Goal: Transaction & Acquisition: Book appointment/travel/reservation

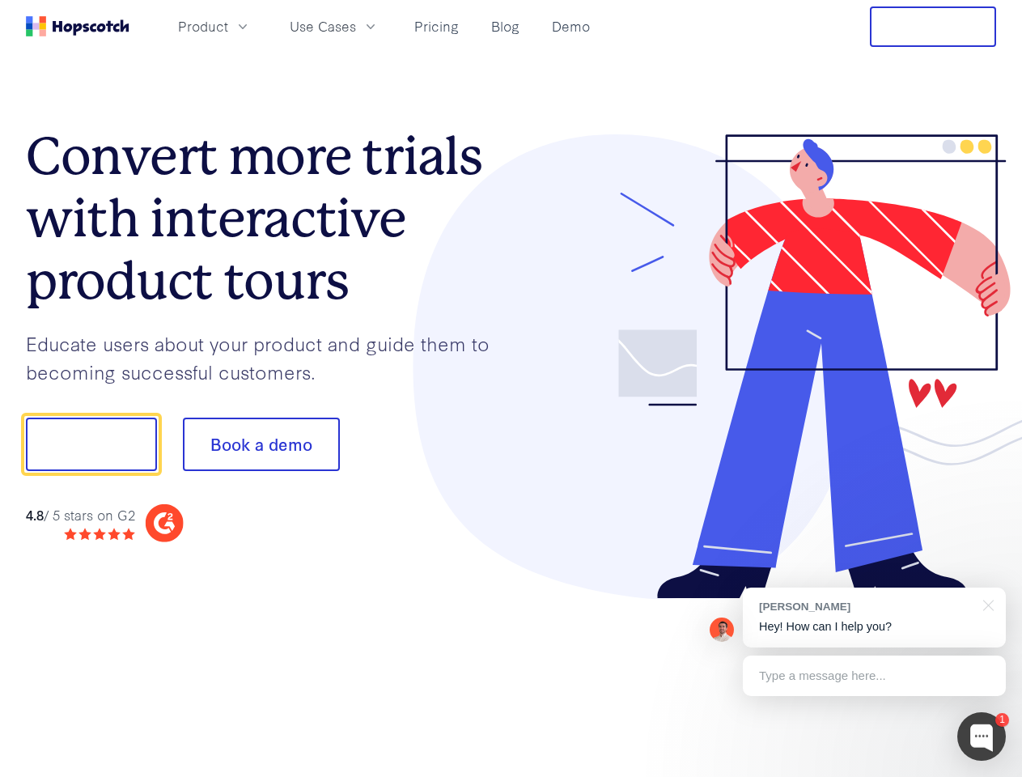
click at [511, 388] on div at bounding box center [753, 366] width 485 height 465
click at [228, 26] on span "Product" at bounding box center [203, 26] width 50 height 20
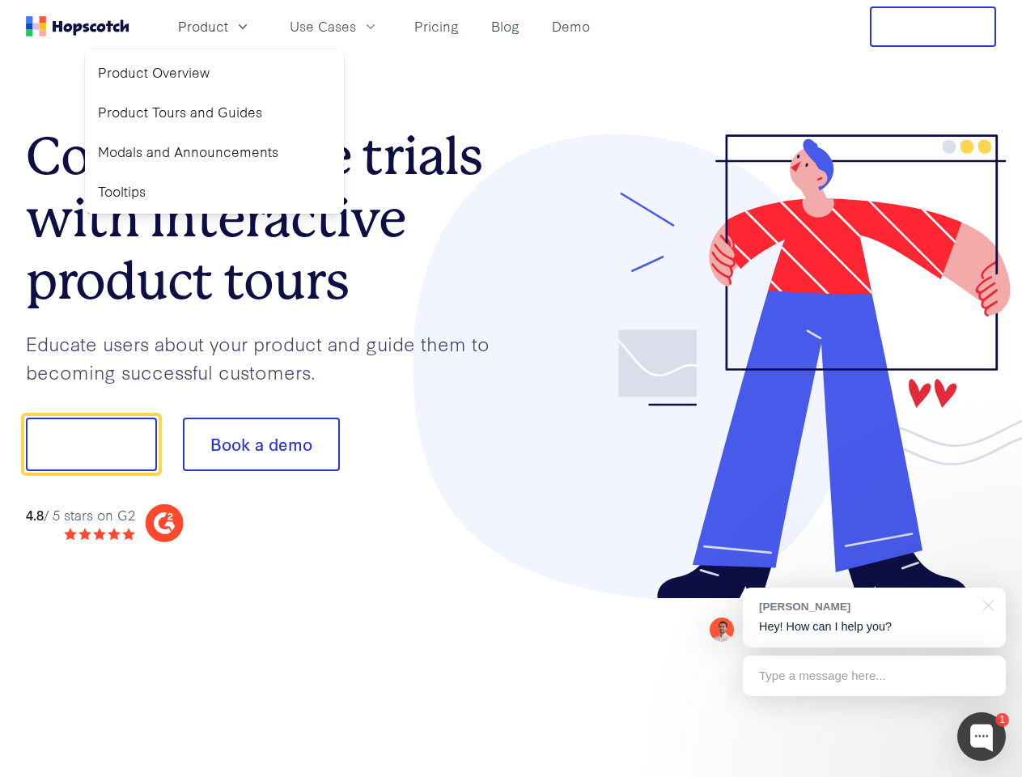
click at [356, 26] on span "Use Cases" at bounding box center [323, 26] width 66 height 20
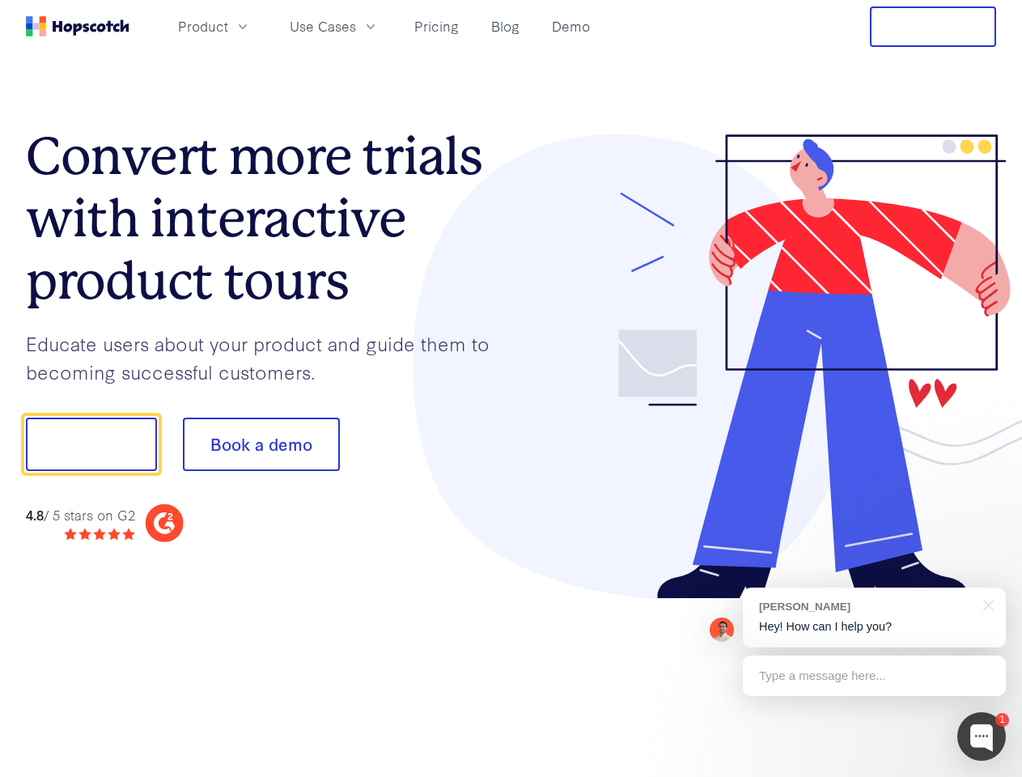
click at [933, 27] on button "Free Trial" at bounding box center [933, 26] width 126 height 40
click at [91, 444] on button "Show me!" at bounding box center [91, 443] width 131 height 53
click at [260, 444] on button "Book a demo" at bounding box center [261, 443] width 157 height 53
click at [981, 736] on div at bounding box center [981, 736] width 49 height 49
click at [874, 617] on div at bounding box center [853, 442] width 303 height 540
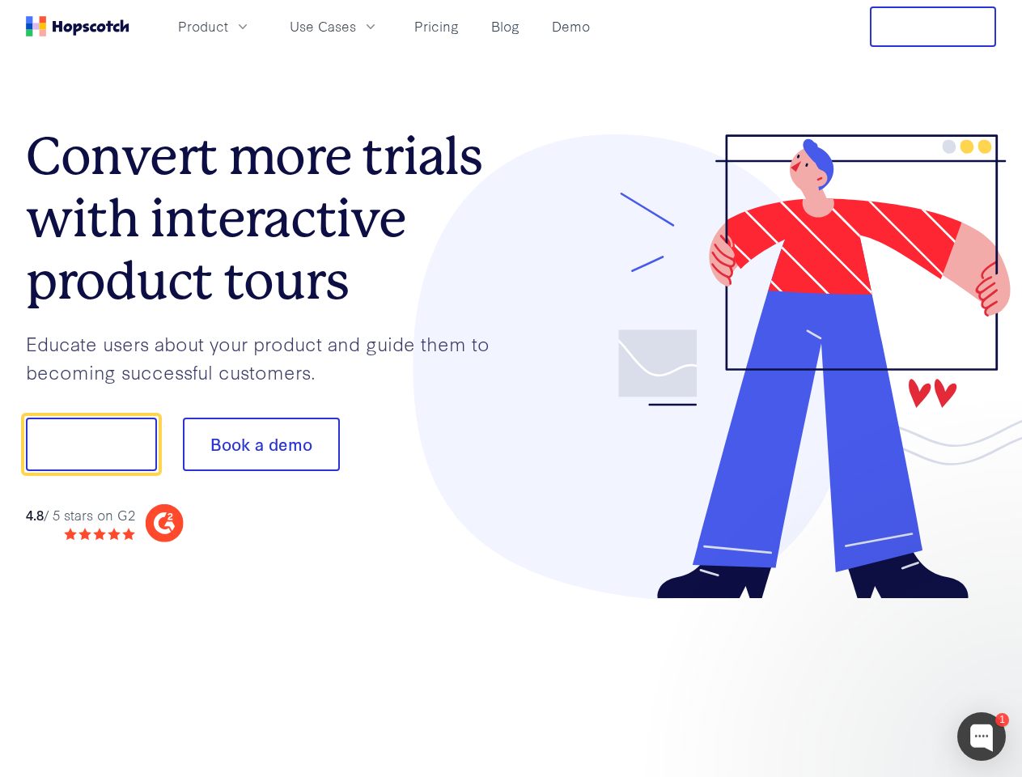
click at [985, 603] on div at bounding box center [853, 442] width 303 height 540
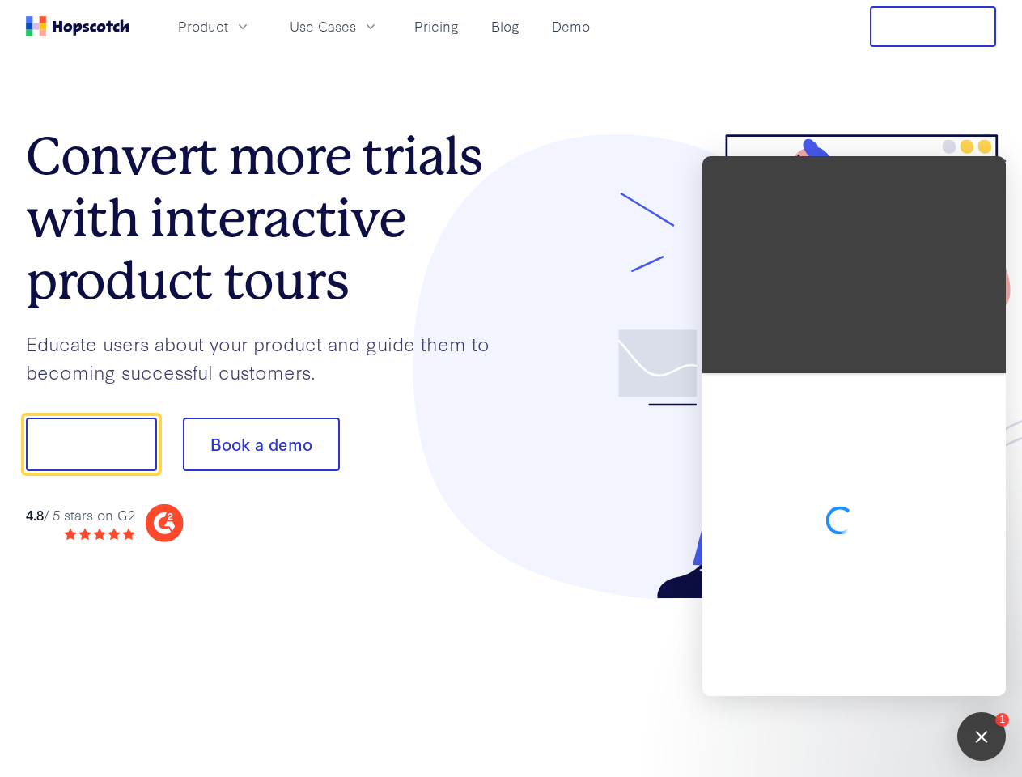
click at [874, 675] on div at bounding box center [853, 534] width 303 height 323
